Goal: Information Seeking & Learning: Learn about a topic

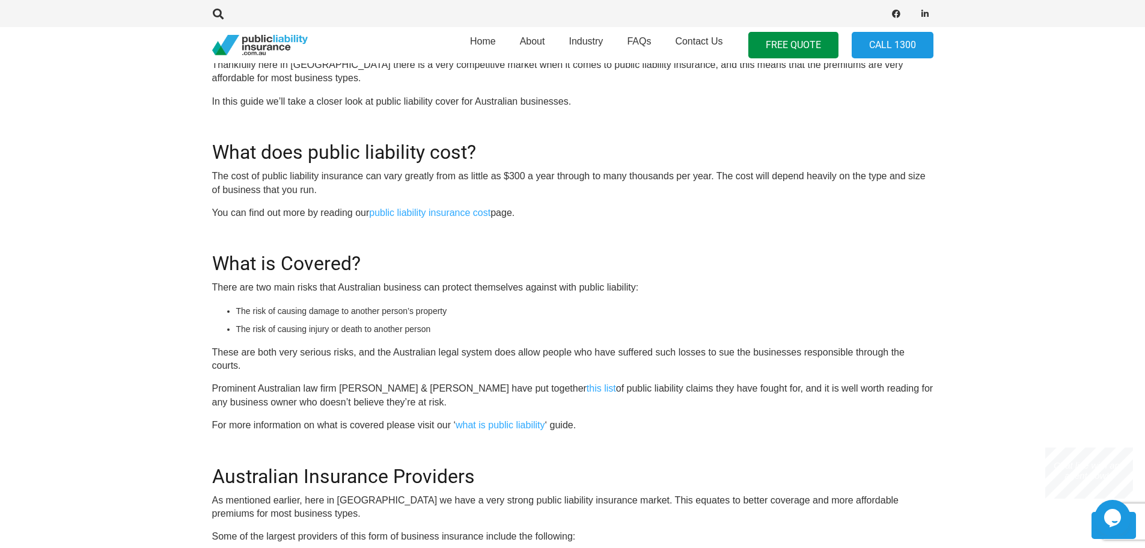
scroll to position [541, 0]
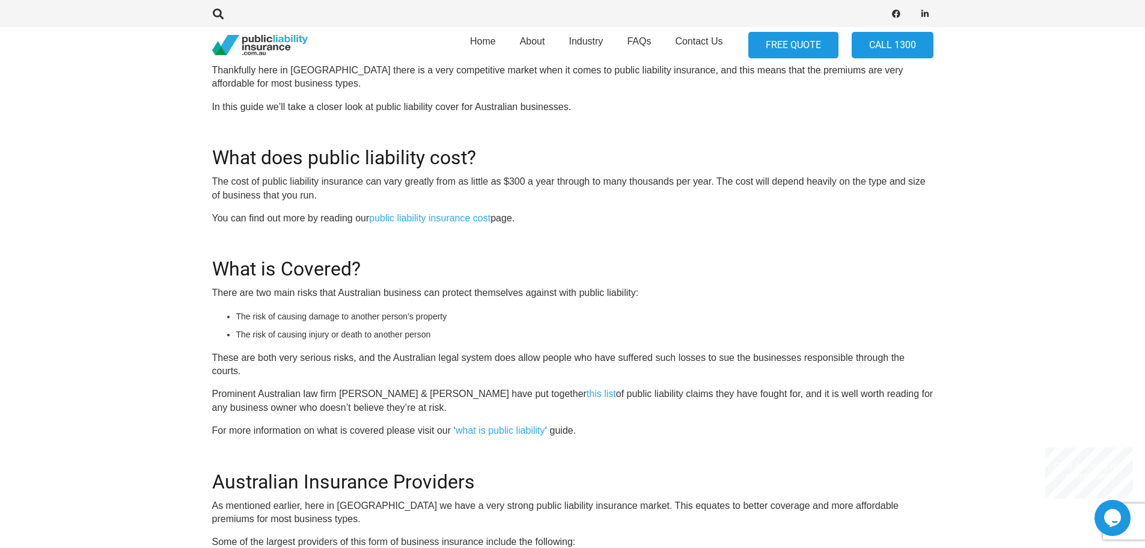
click at [756, 47] on link "FREE QUOTE" at bounding box center [793, 45] width 90 height 27
click at [479, 219] on link "public liability insurance cost" at bounding box center [429, 218] width 121 height 10
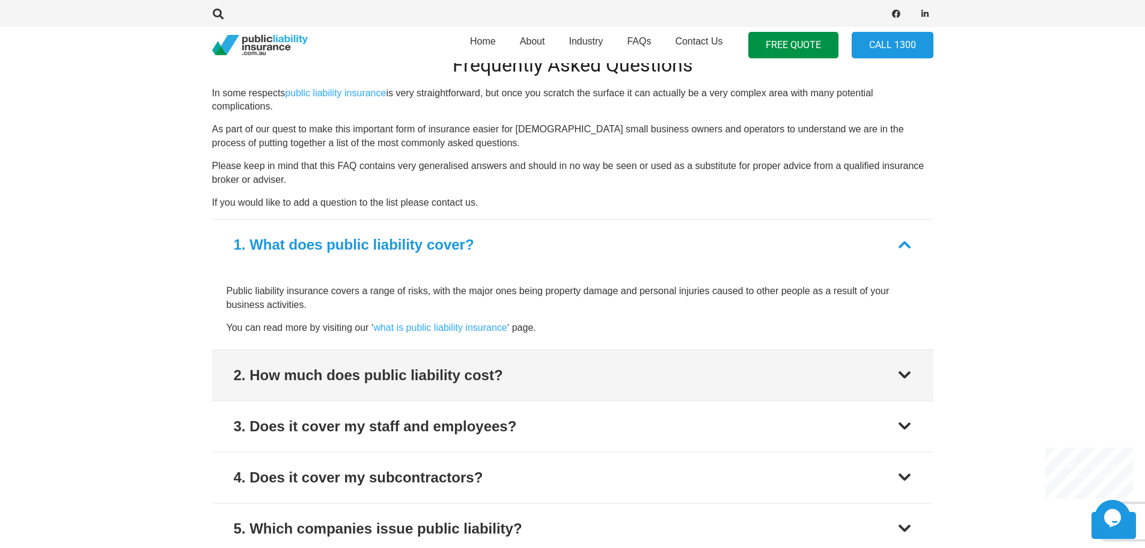
scroll to position [1503, 0]
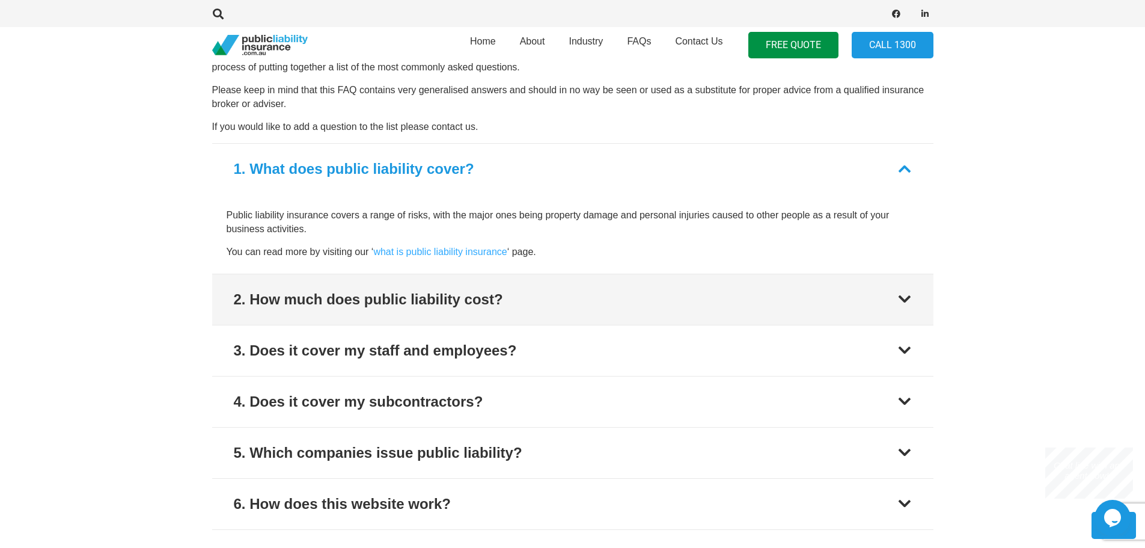
click at [700, 310] on button "2. How much does public liability cost?" at bounding box center [572, 299] width 721 height 50
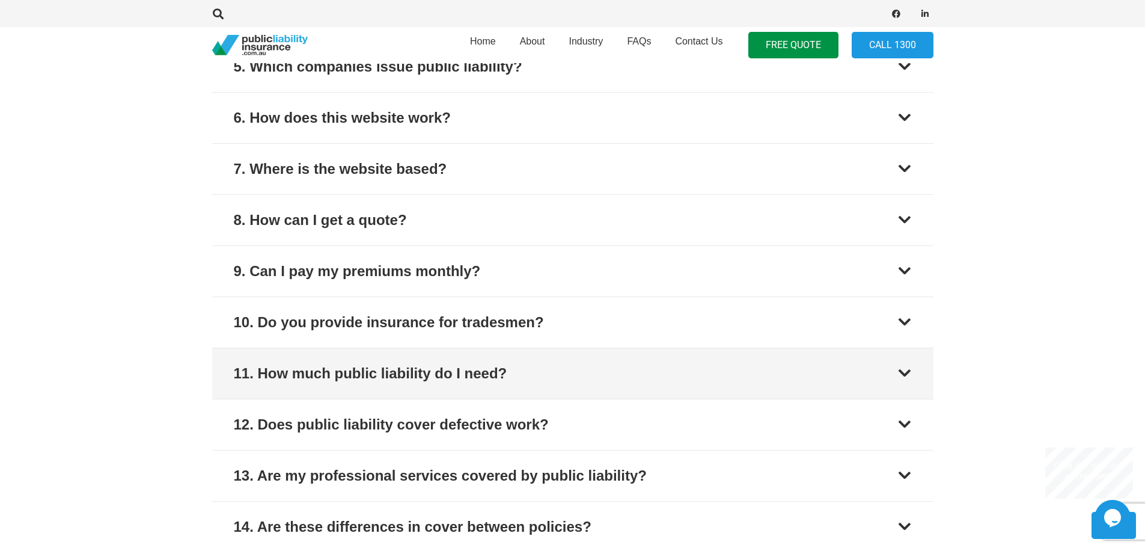
scroll to position [1934, 0]
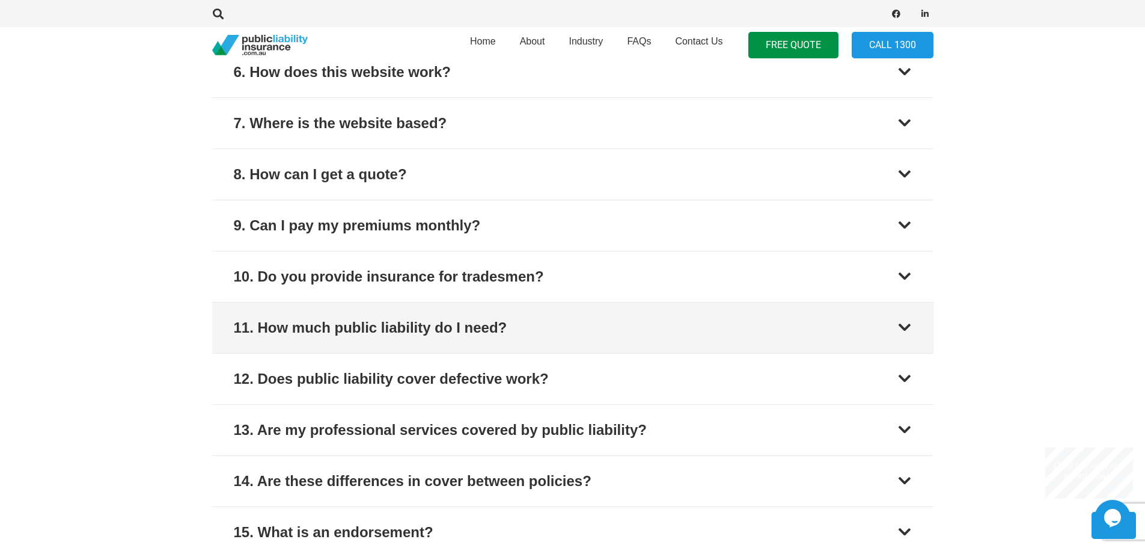
click at [680, 322] on button "11. How much public liability do I need?" at bounding box center [572, 327] width 721 height 50
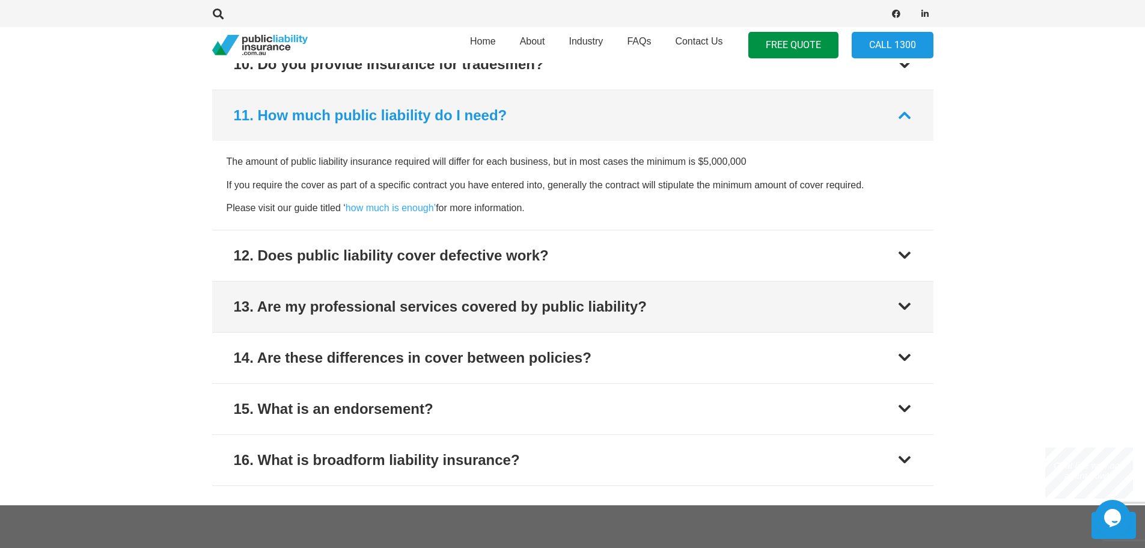
scroll to position [2034, 0]
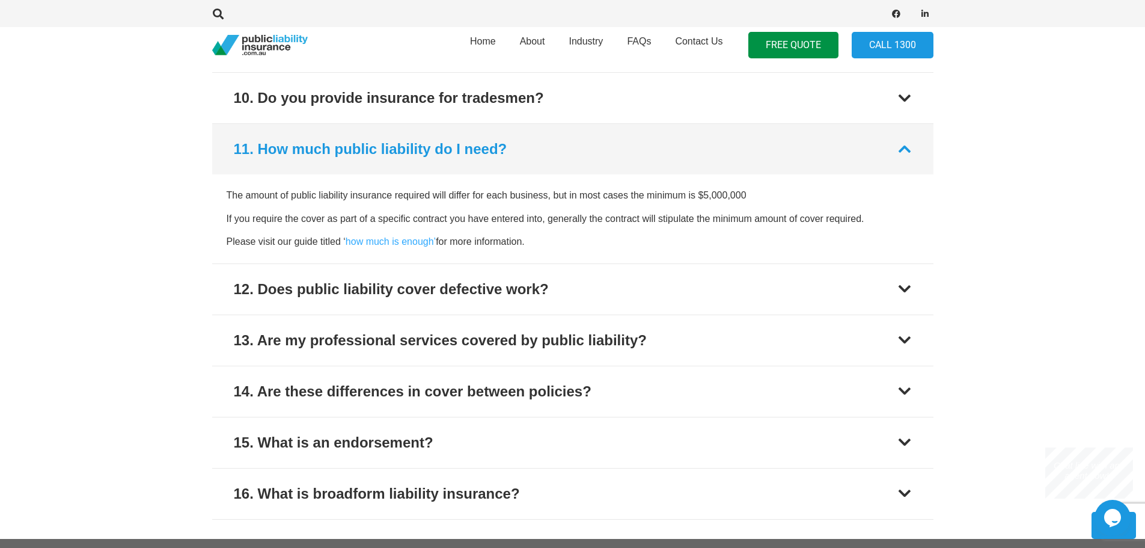
click at [693, 165] on button "11. How much public liability do I need?" at bounding box center [572, 149] width 721 height 50
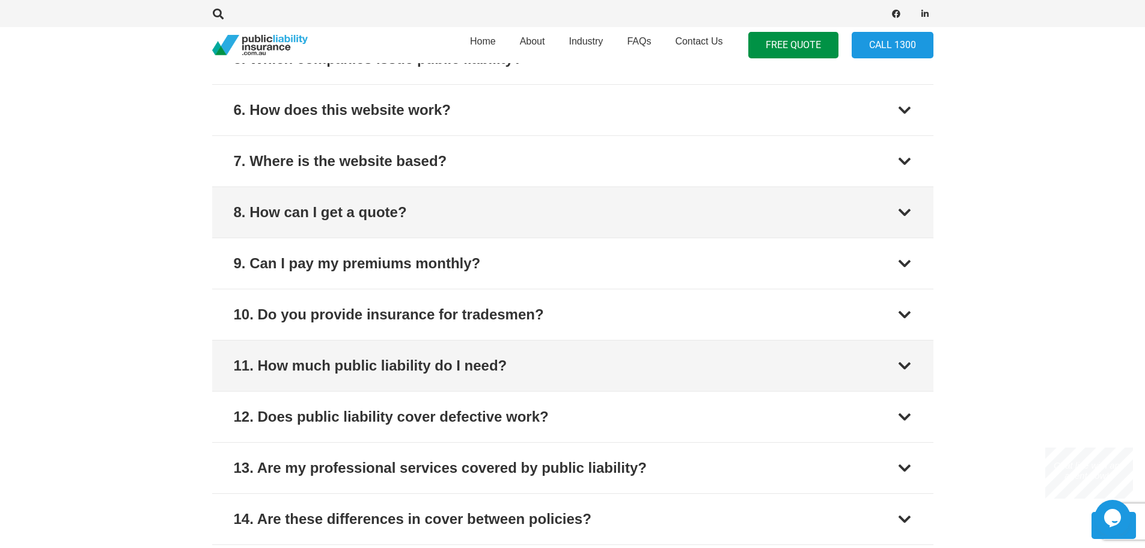
scroll to position [1793, 0]
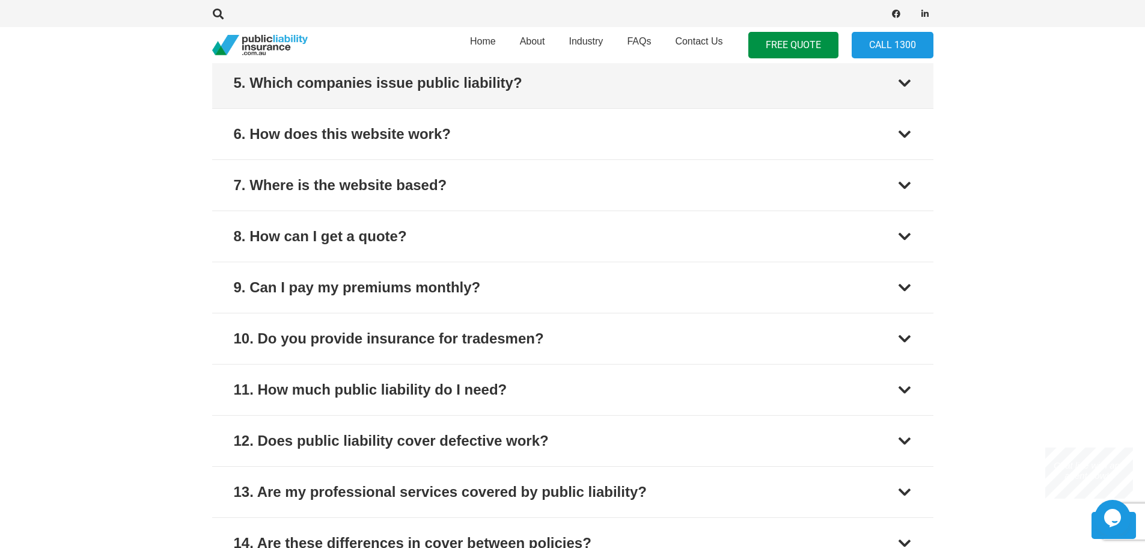
click at [617, 80] on button "5. Which companies issue public liability?" at bounding box center [572, 83] width 721 height 50
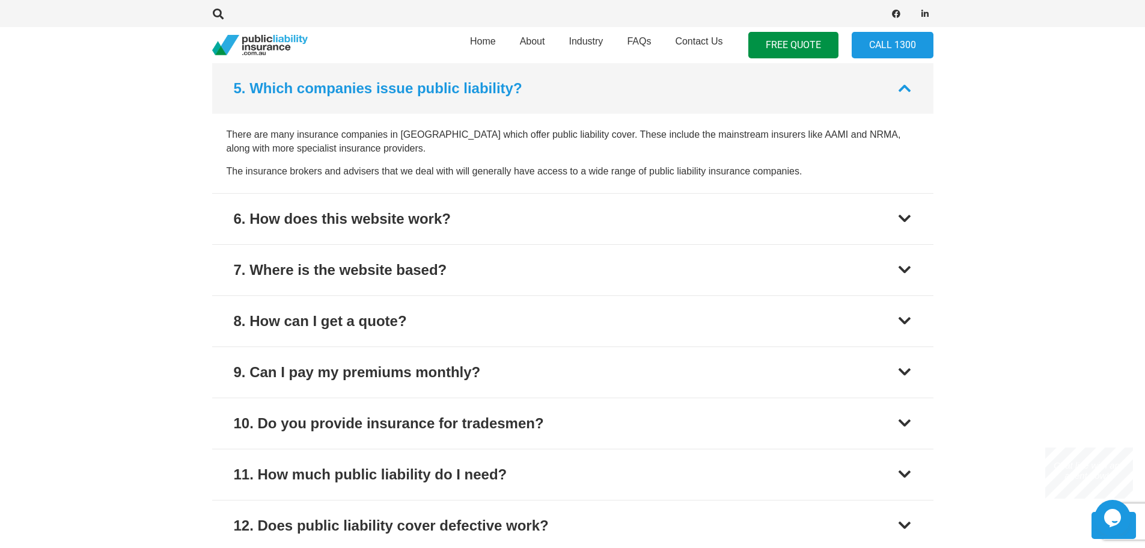
click at [622, 99] on button "5. Which companies issue public liability?" at bounding box center [572, 88] width 721 height 50
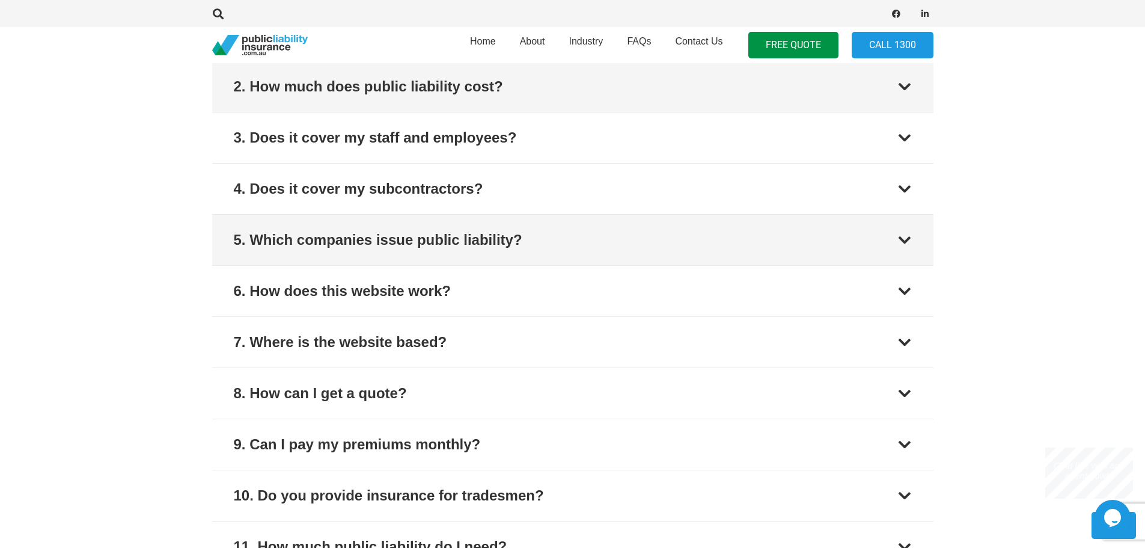
scroll to position [1608, 0]
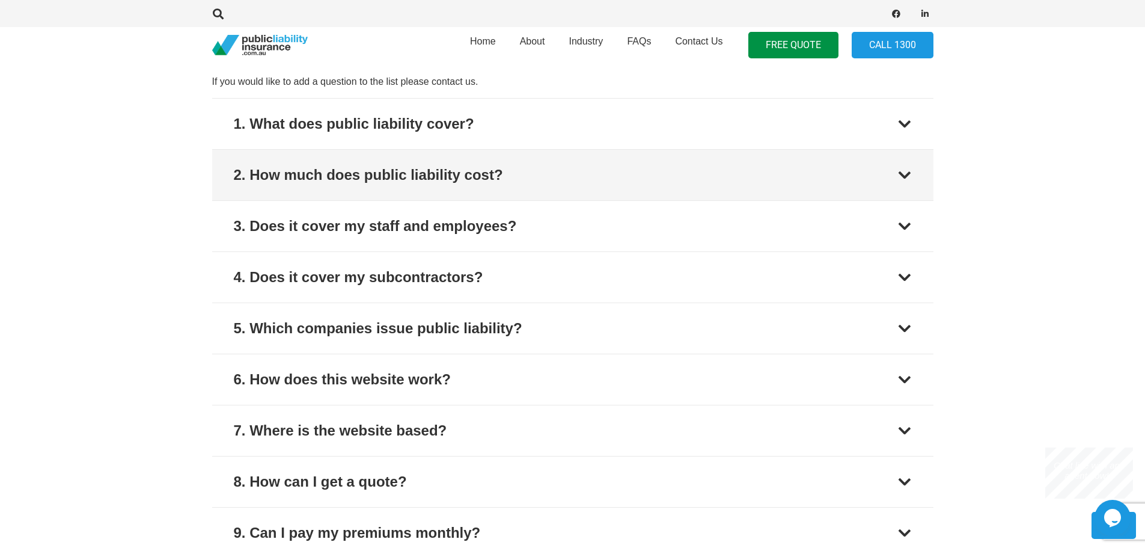
click at [569, 161] on button "2. How much does public liability cost?" at bounding box center [572, 175] width 721 height 50
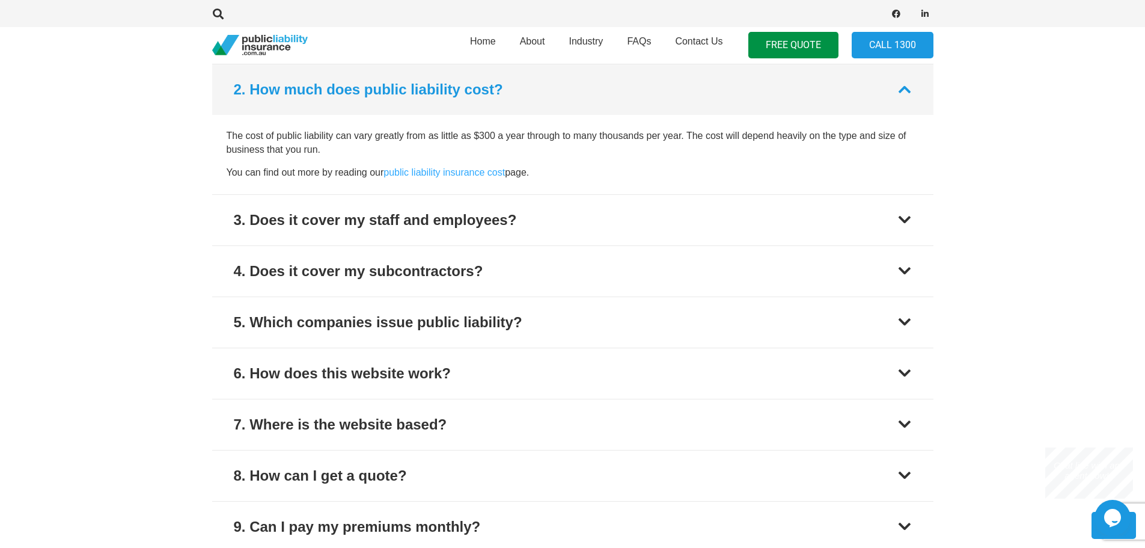
scroll to position [1634, 0]
